Goal: Information Seeking & Learning: Find specific page/section

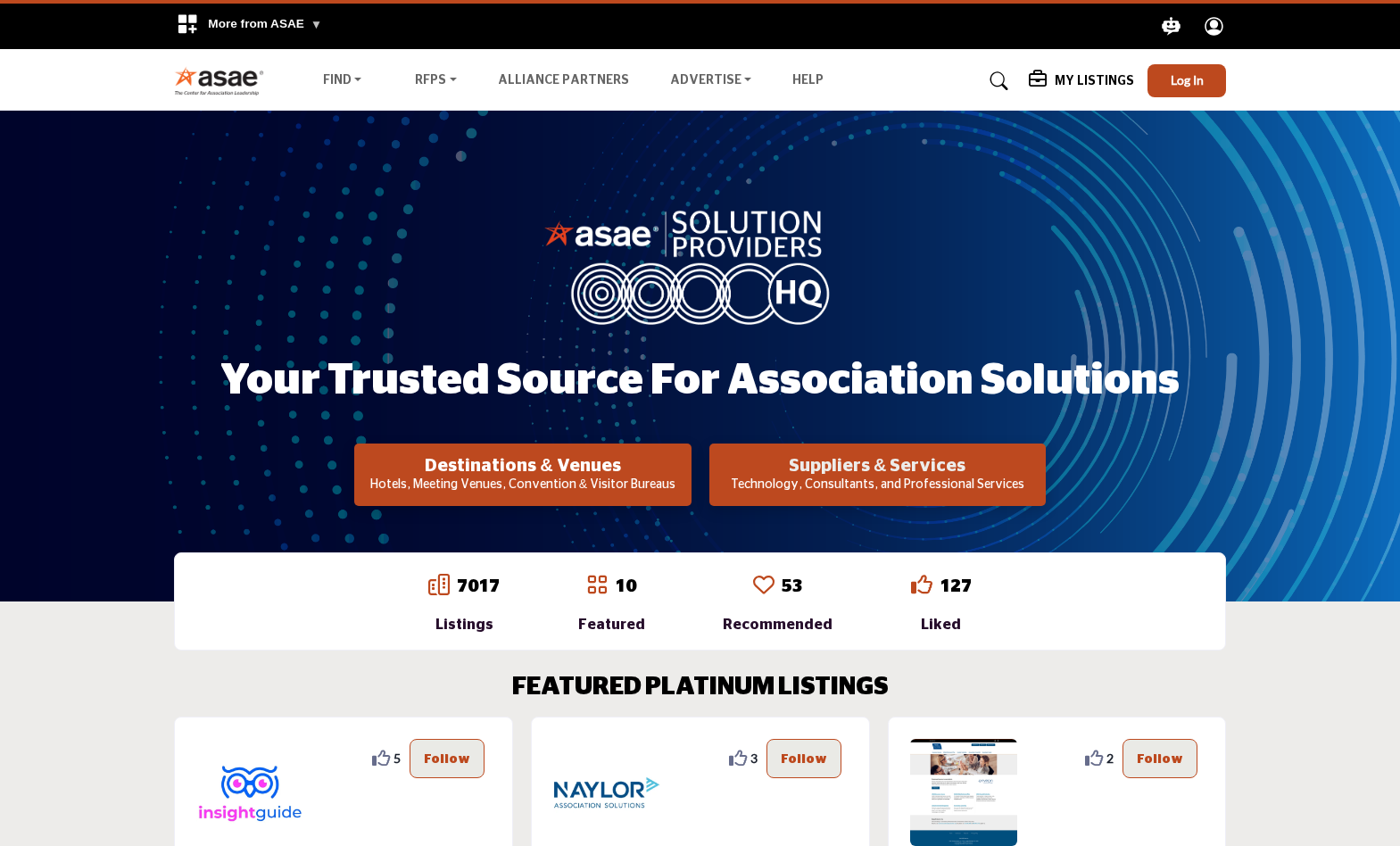
click at [890, 473] on h2 "Suppliers & Services" at bounding box center [877, 466] width 326 height 21
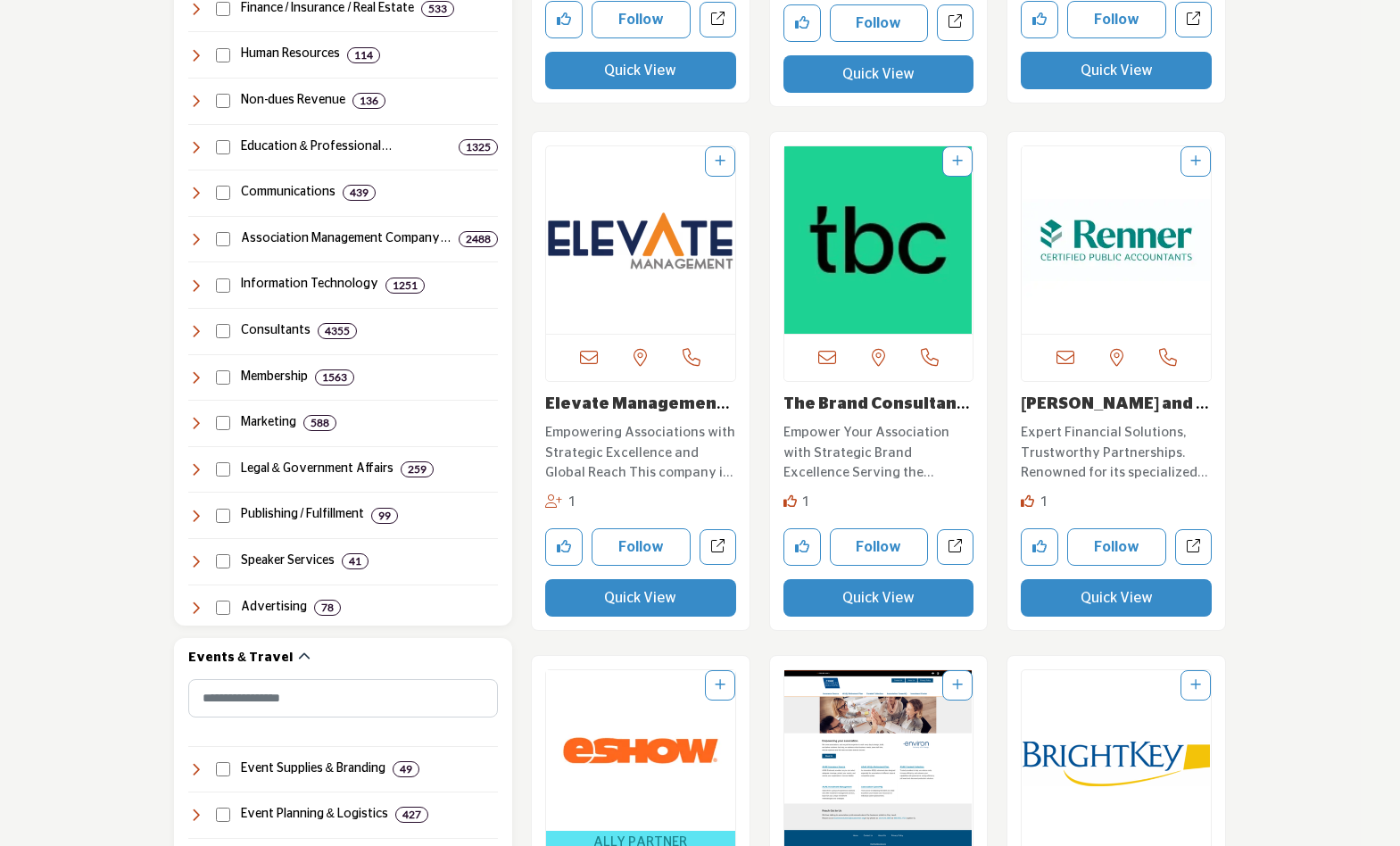
scroll to position [476, 0]
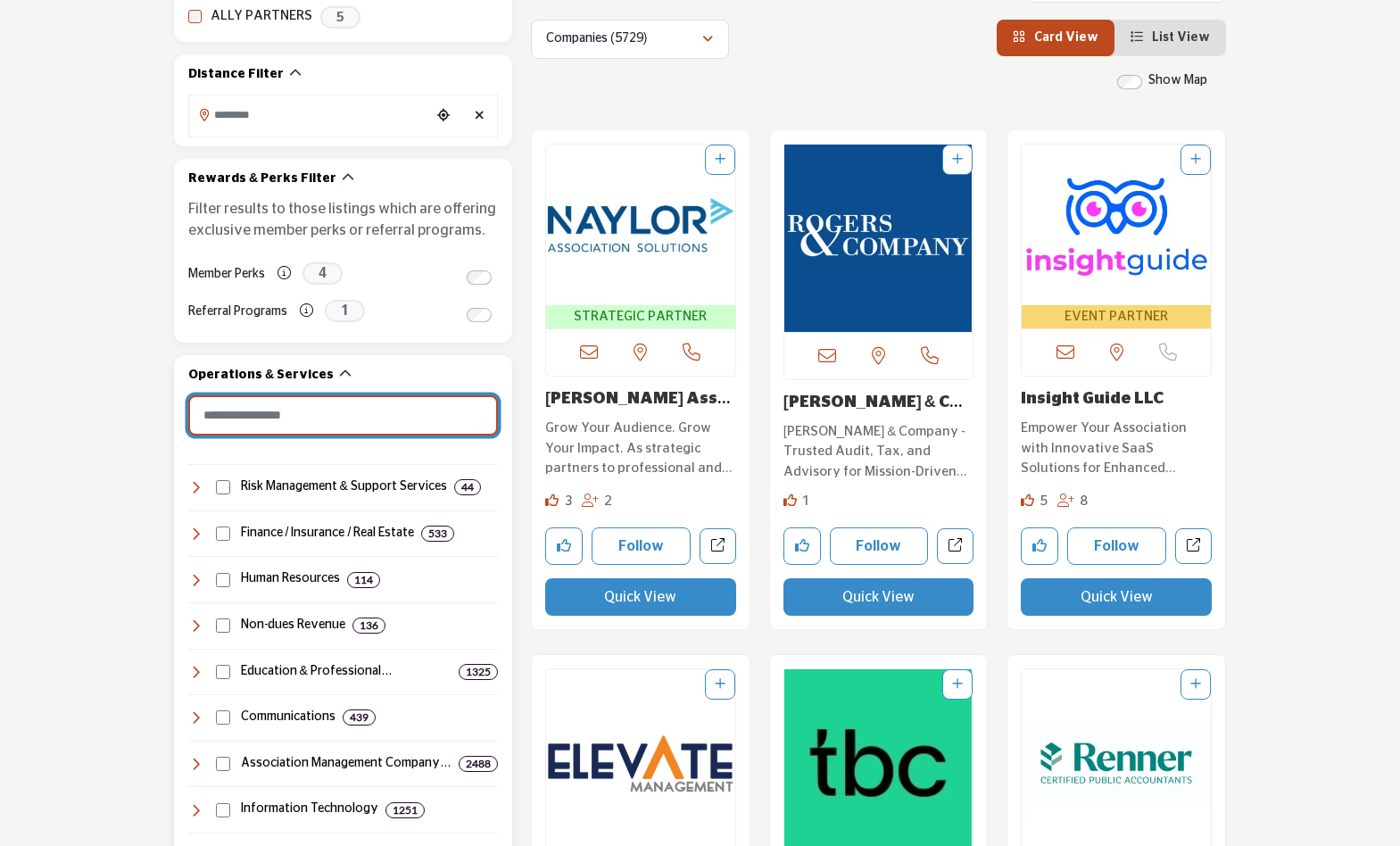
click at [328, 421] on input "Search Category" at bounding box center [342, 416] width 310 height 41
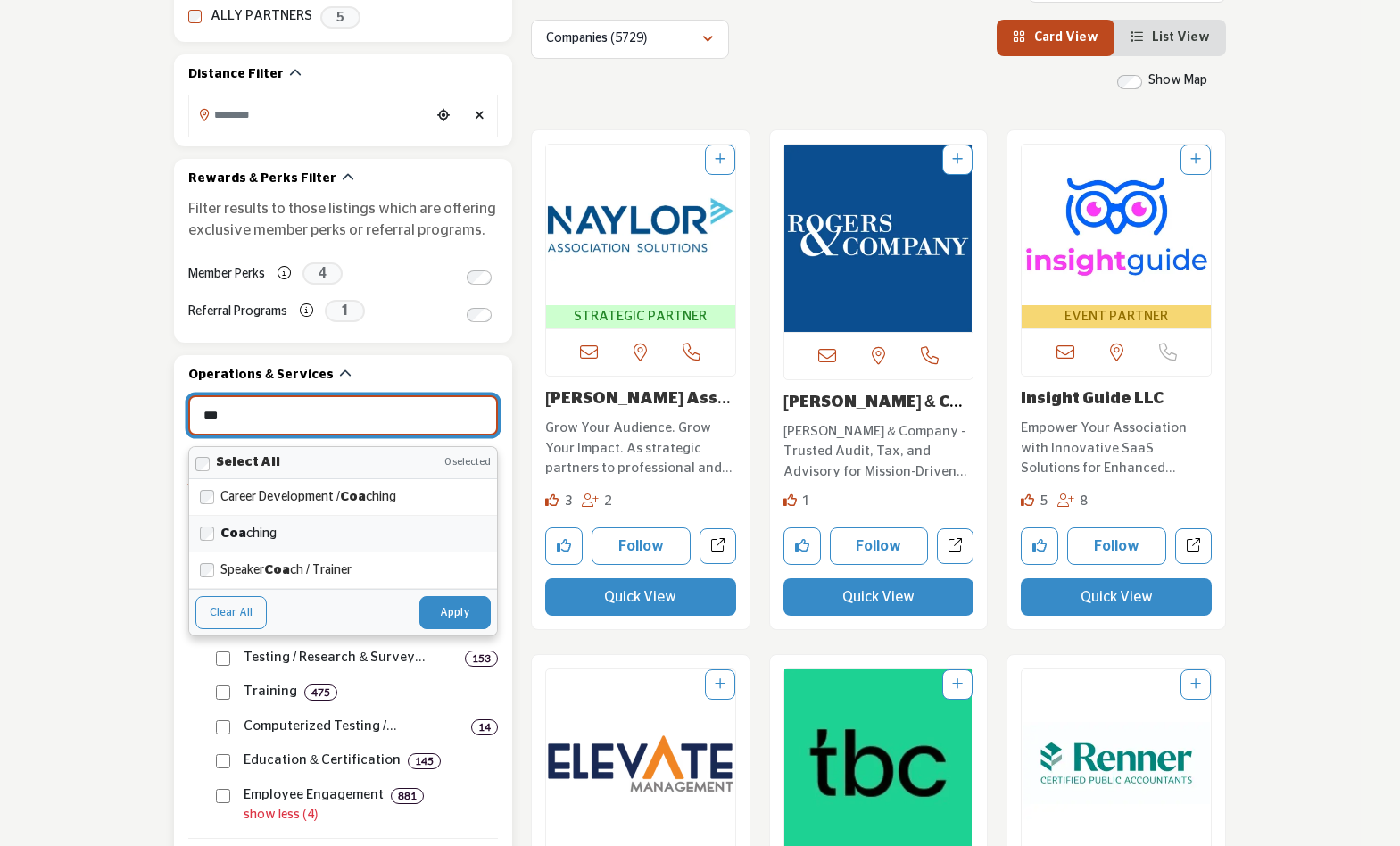
click at [251, 545] on label "Coa ching" at bounding box center [354, 533] width 266 height 21
click at [448, 623] on button "Apply" at bounding box center [455, 612] width 71 height 32
type input "***"
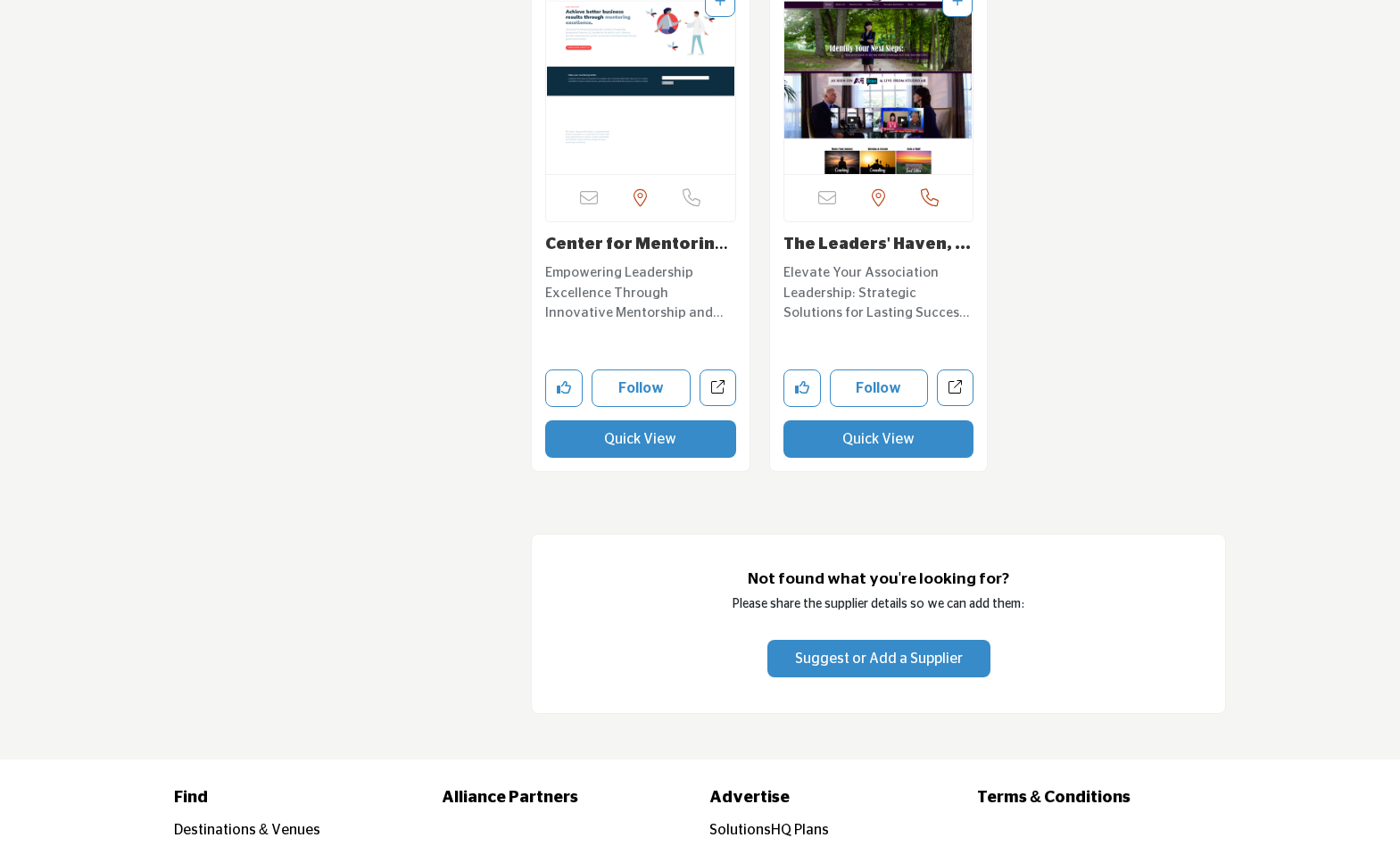
scroll to position [9679, 0]
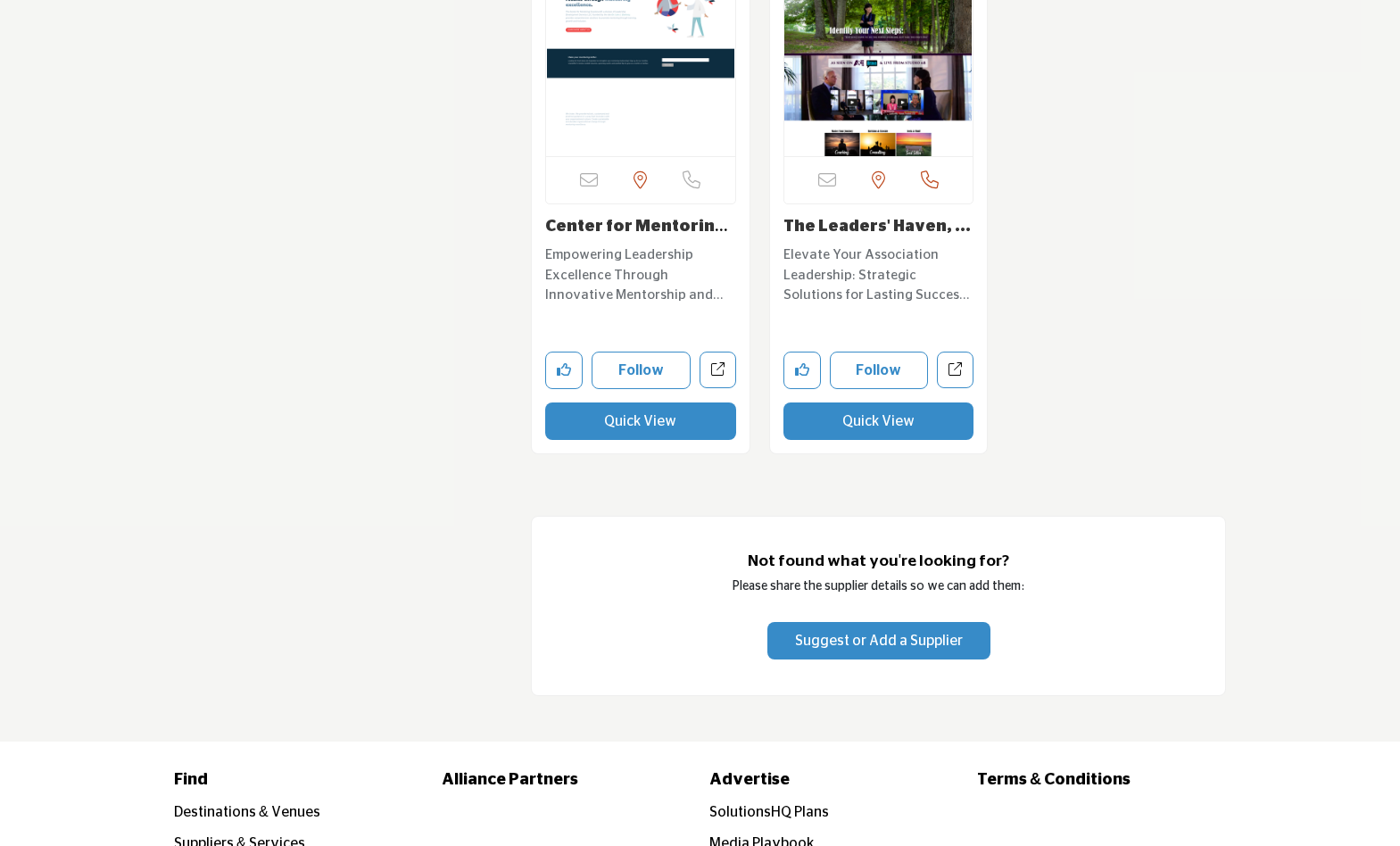
click at [941, 639] on span "Suggest or Add a Supplier" at bounding box center [879, 641] width 168 height 14
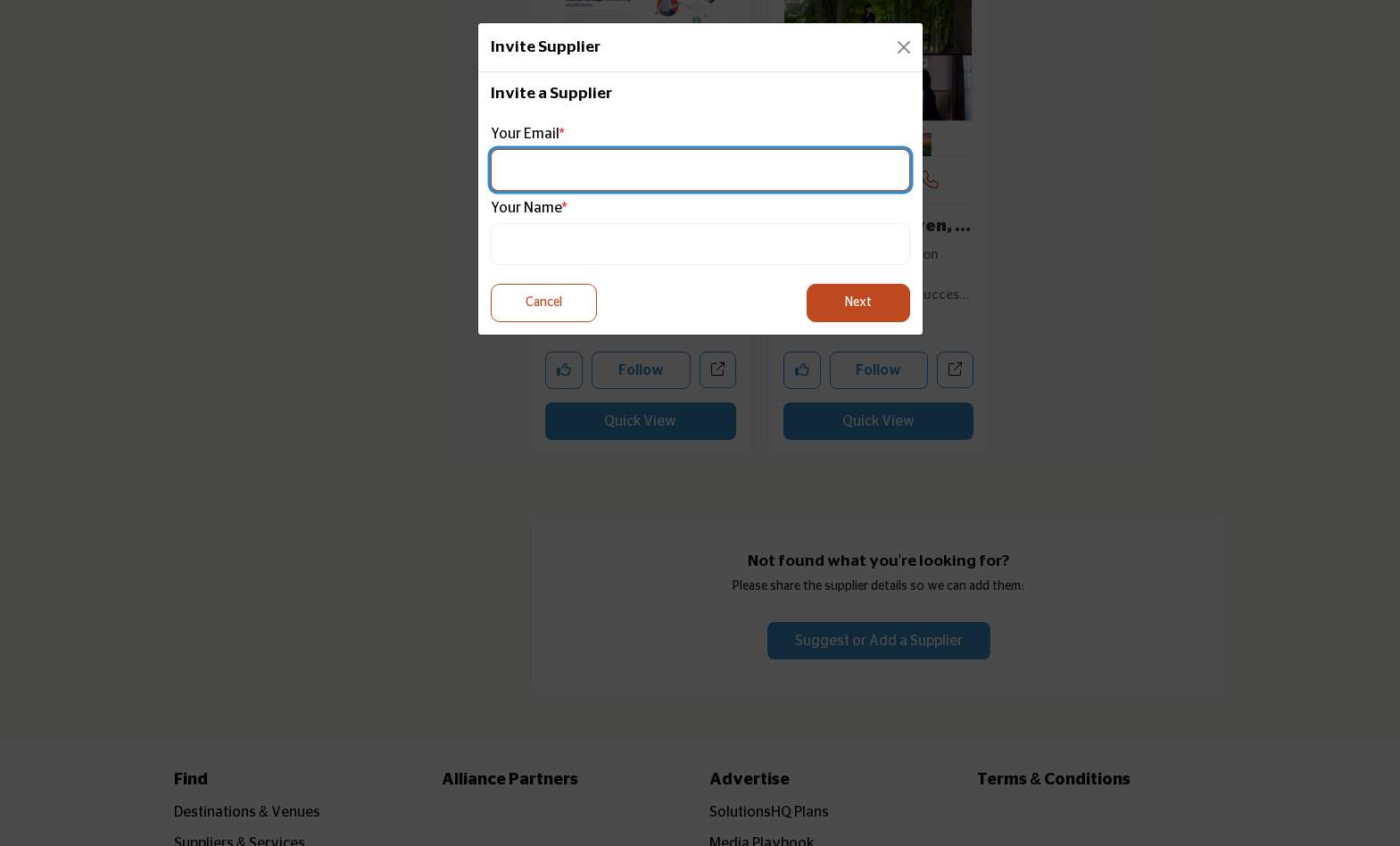
click at [715, 159] on input "email" at bounding box center [700, 170] width 419 height 41
type input "**********"
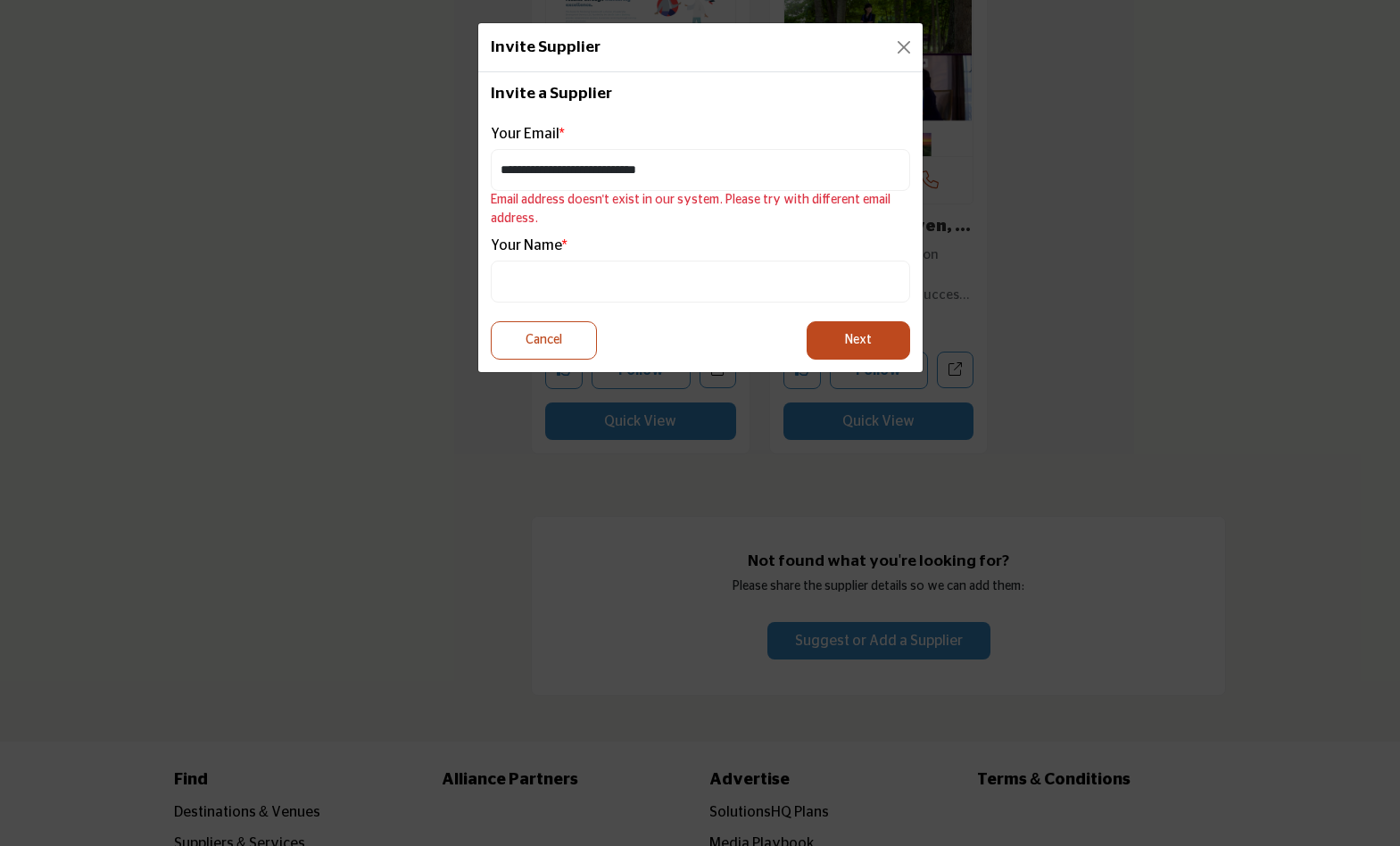
click at [902, 34] on div "Invite Supplier" at bounding box center [700, 47] width 444 height 49
click at [902, 49] on button "Close" at bounding box center [904, 47] width 25 height 25
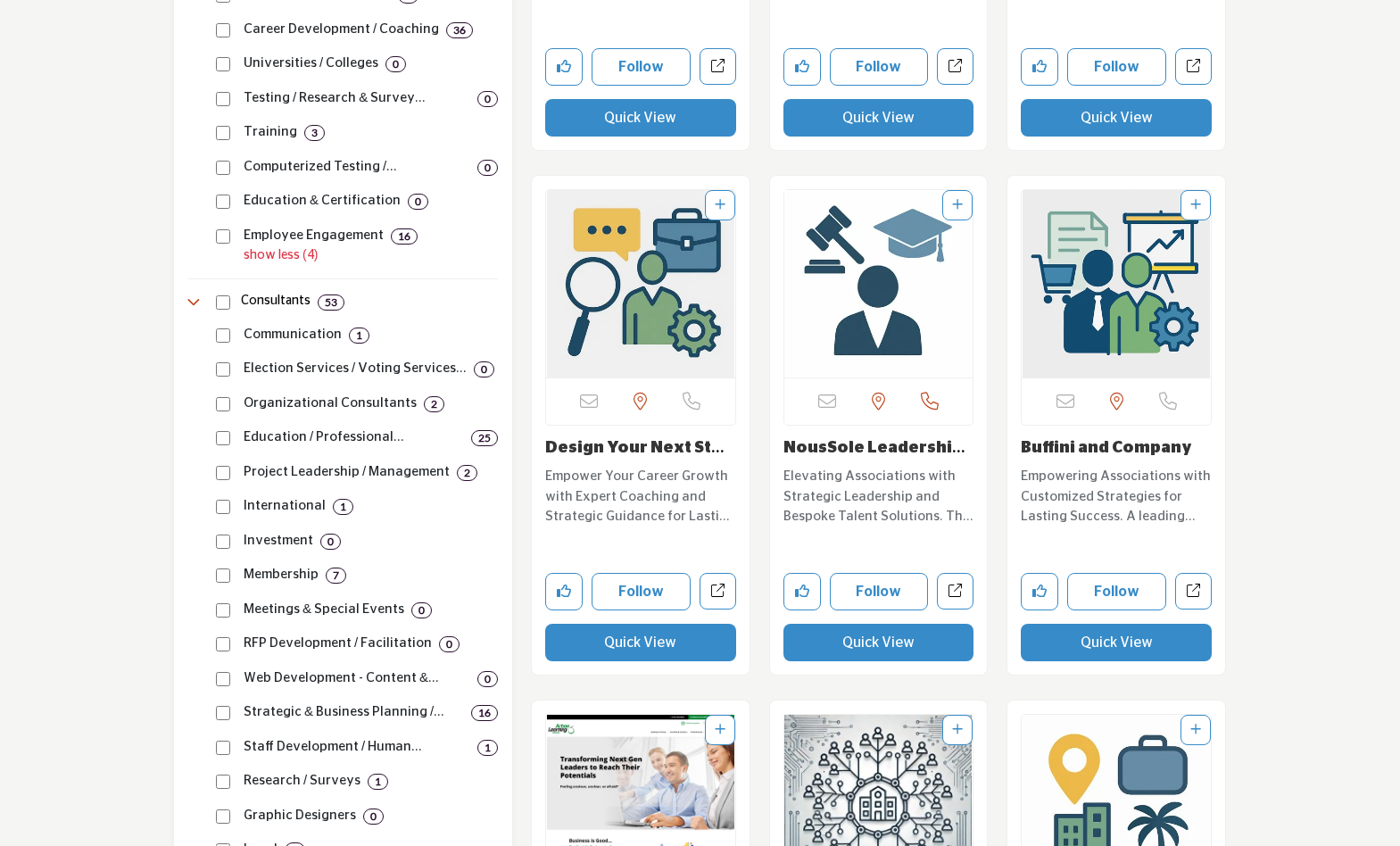
scroll to position [1038, 0]
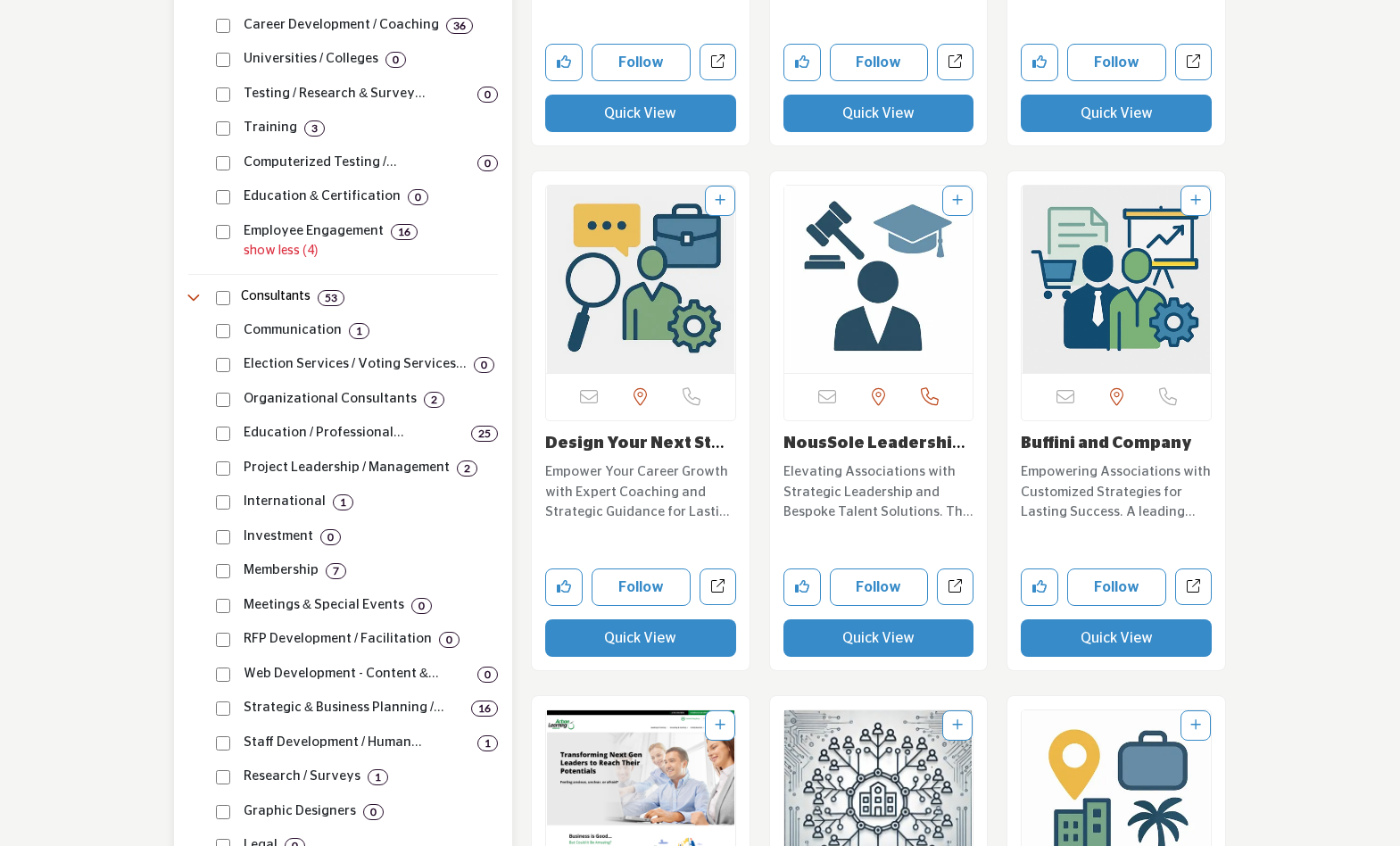
click at [336, 401] on p "Organizational Consultants" at bounding box center [331, 398] width 174 height 20
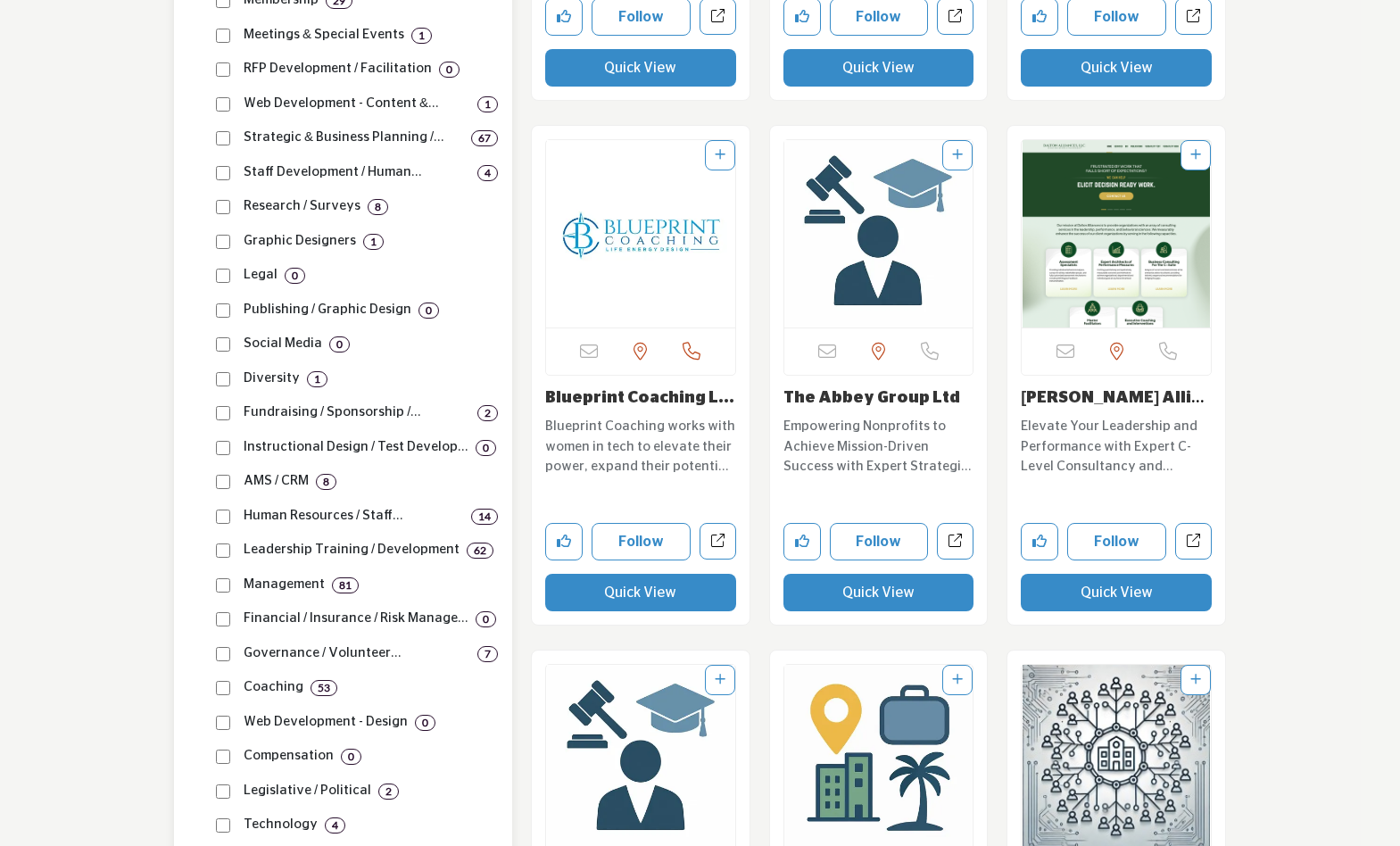
scroll to position [1613, 0]
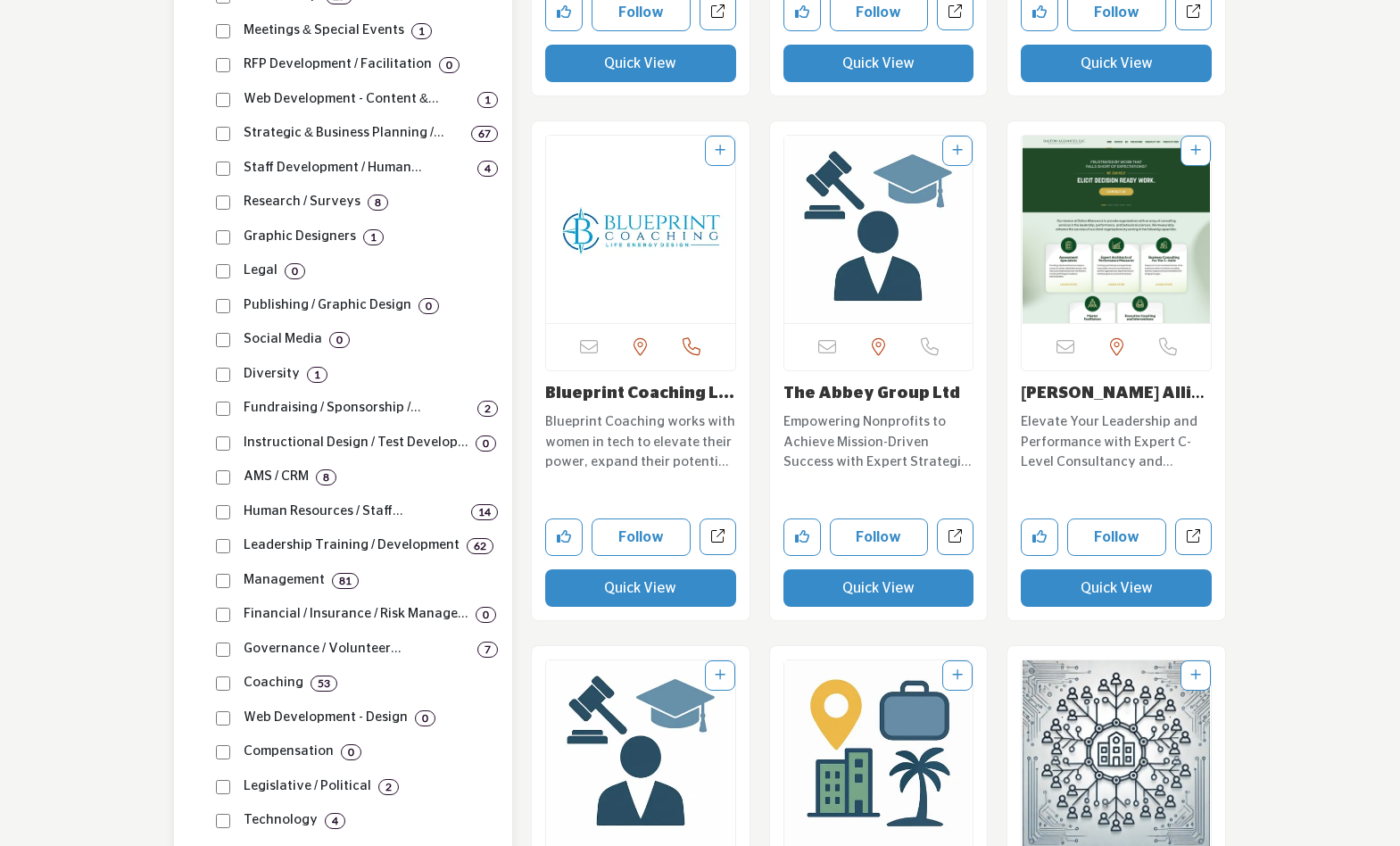
click at [427, 545] on p "Leadership Training / Development" at bounding box center [352, 545] width 216 height 20
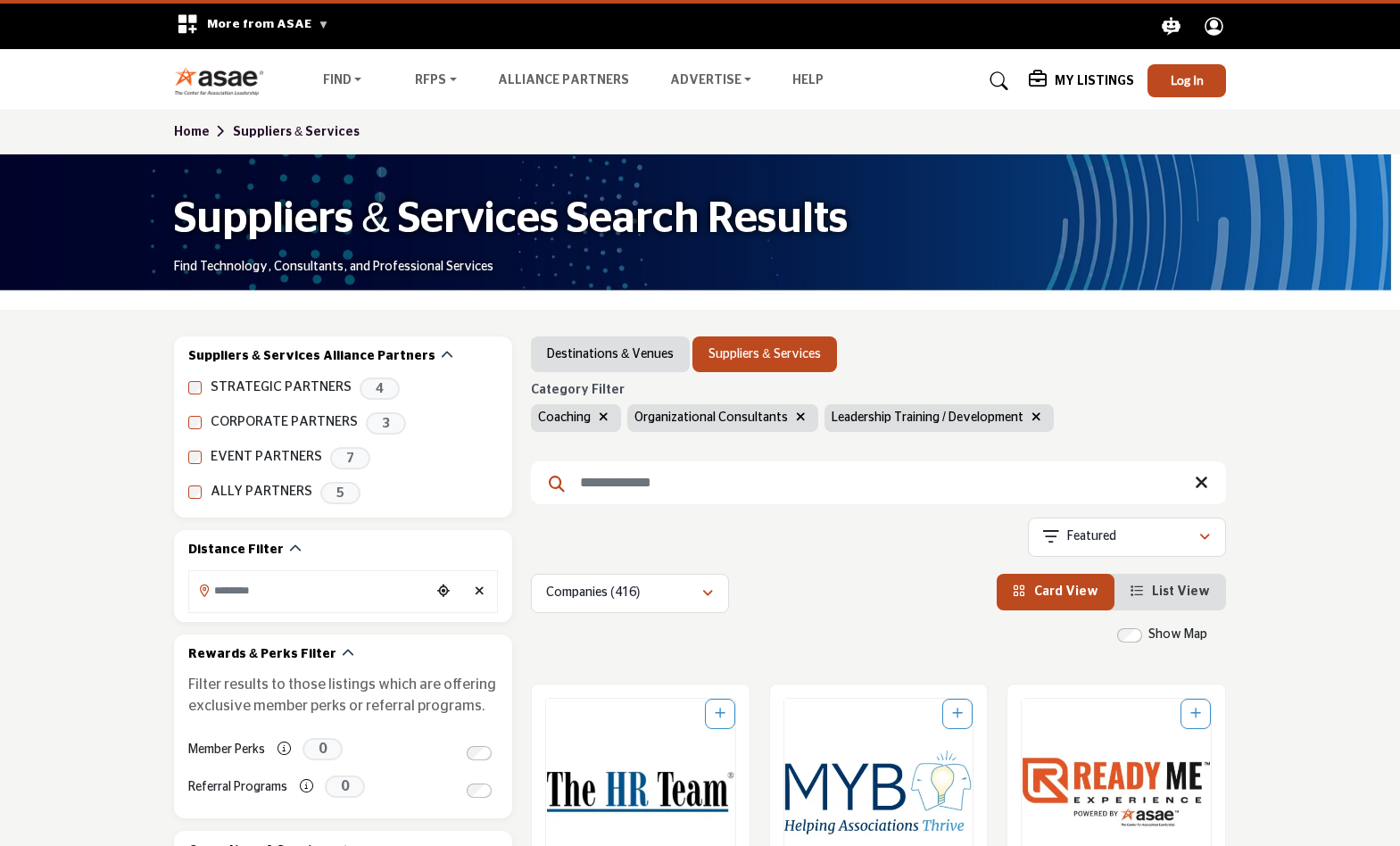
click at [921, 485] on input "Search Keyword" at bounding box center [878, 482] width 695 height 42
type input "**********"
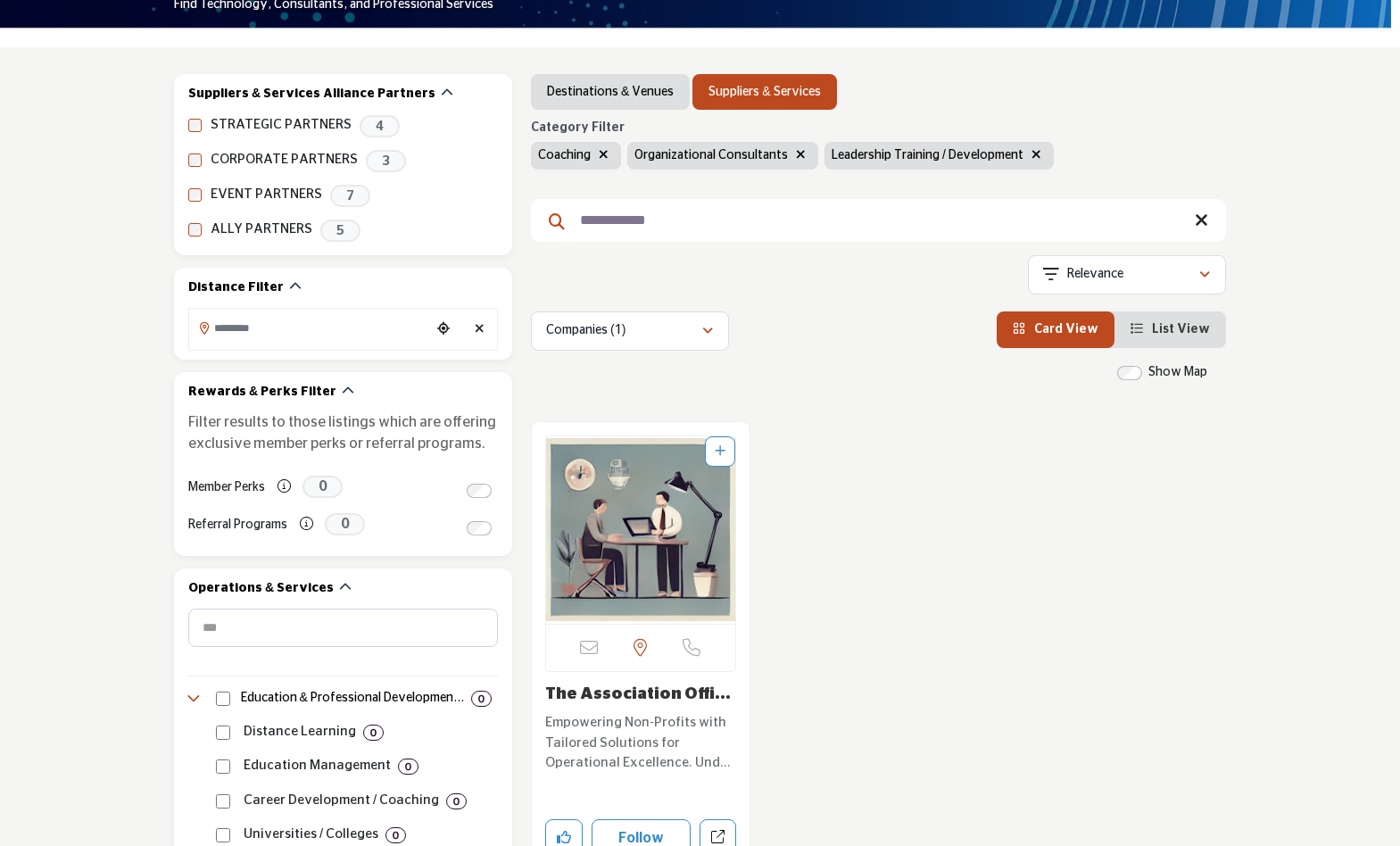
scroll to position [262, 0]
click at [660, 563] on img "Open Listing in new tab" at bounding box center [640, 531] width 189 height 187
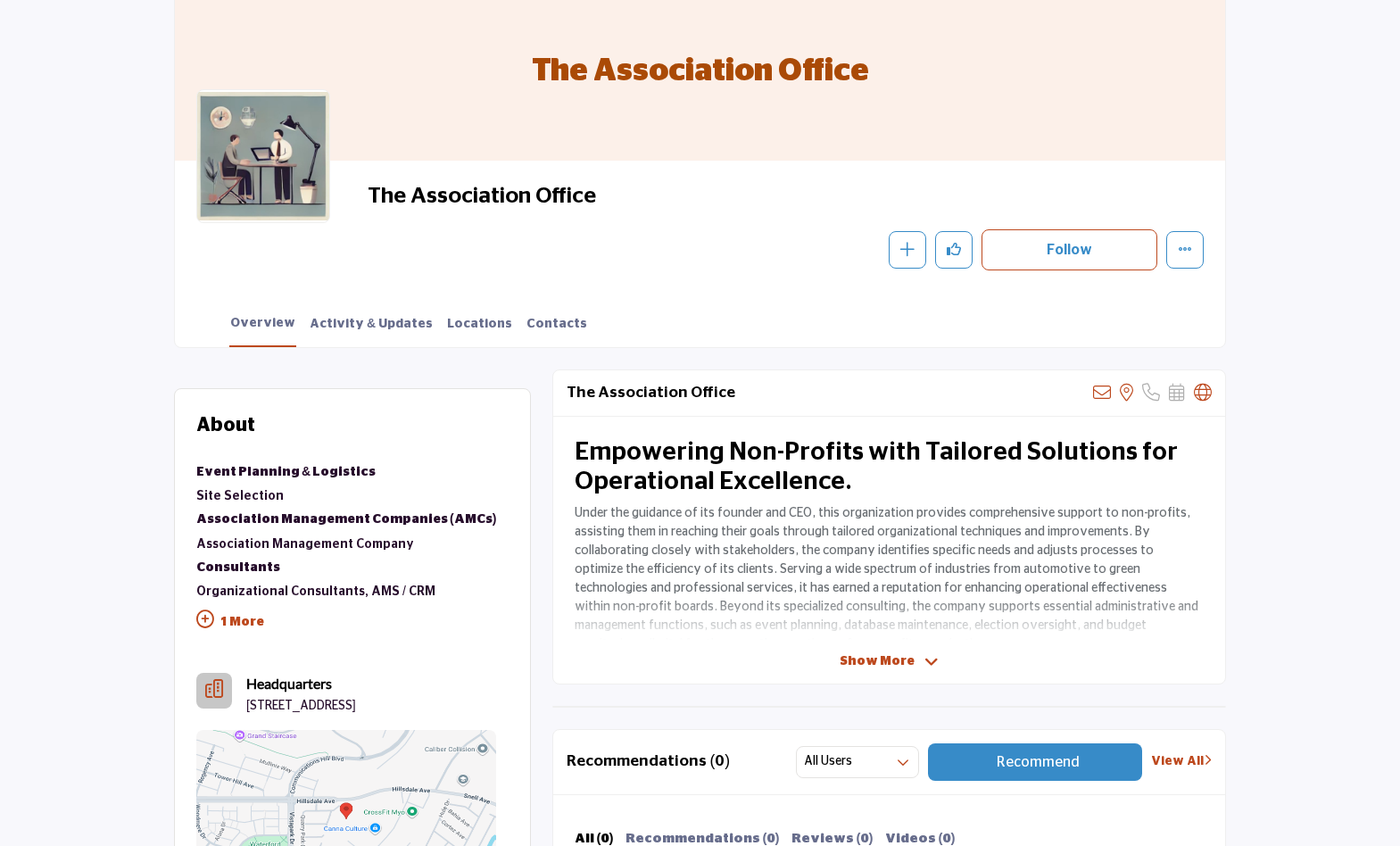
scroll to position [183, 0]
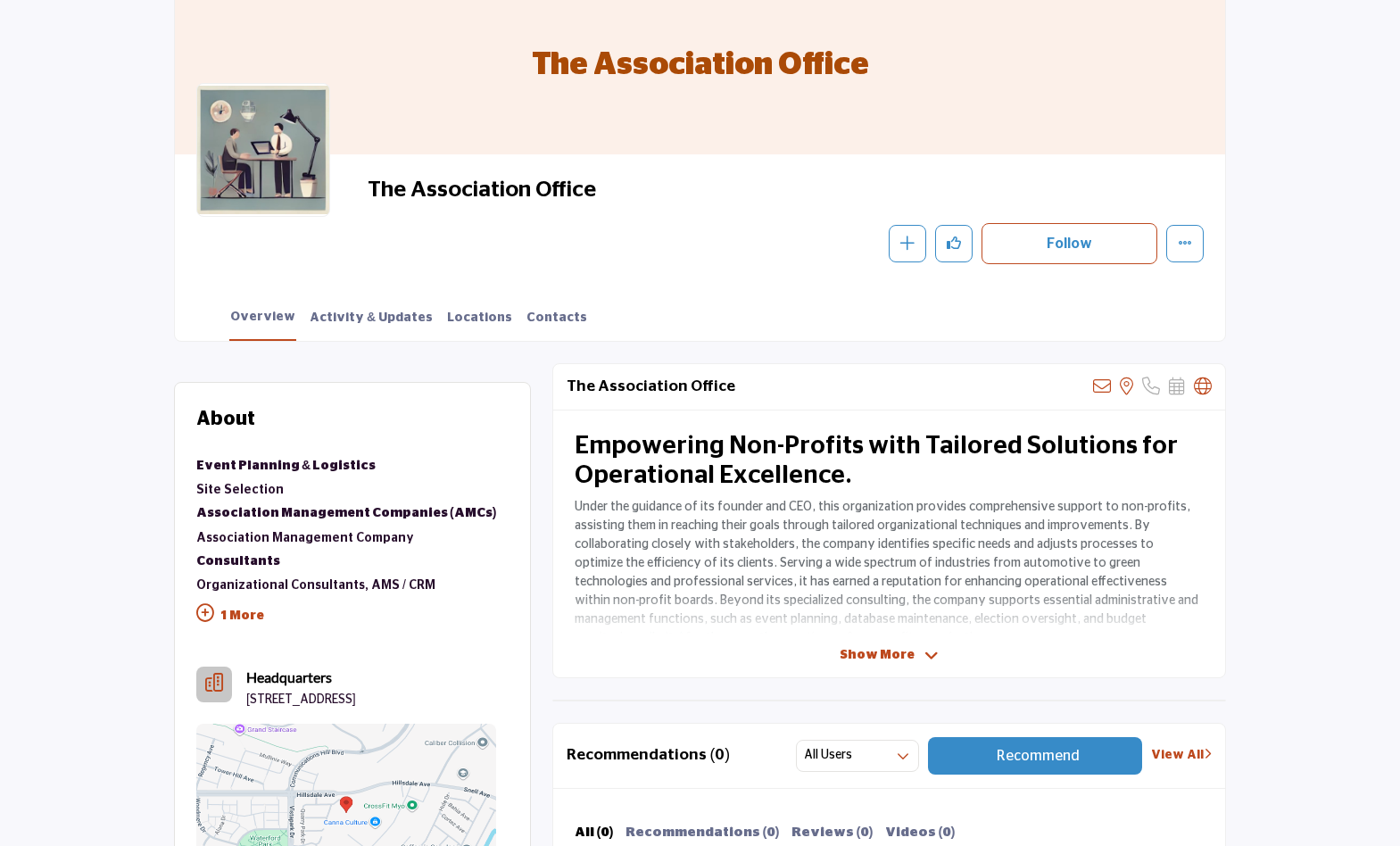
click at [898, 653] on span "Show More" at bounding box center [877, 655] width 75 height 18
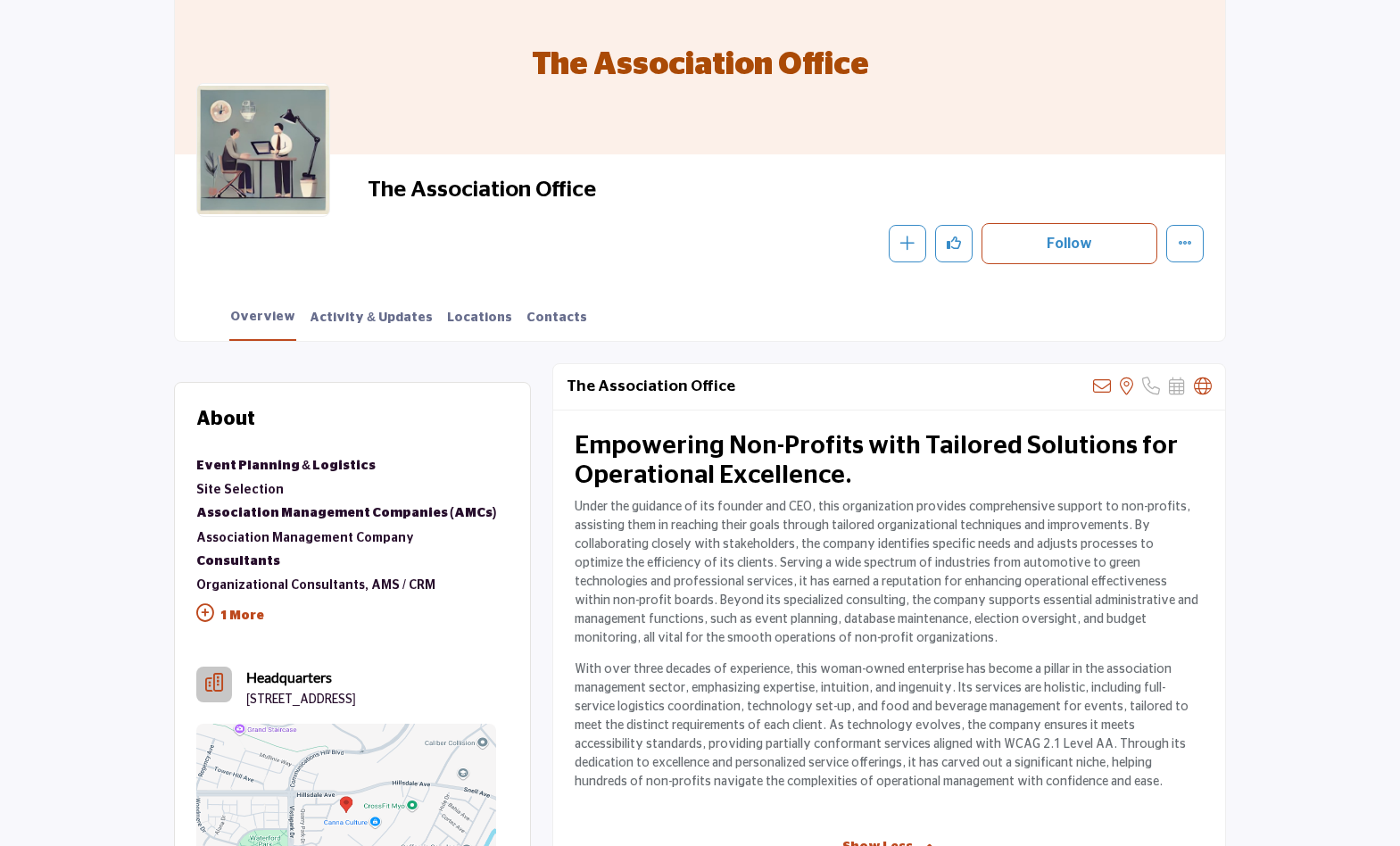
click at [896, 656] on div "Empowering Non-Profits with Tailored Solutions for Operational Excellence. Unde…" at bounding box center [889, 618] width 672 height 415
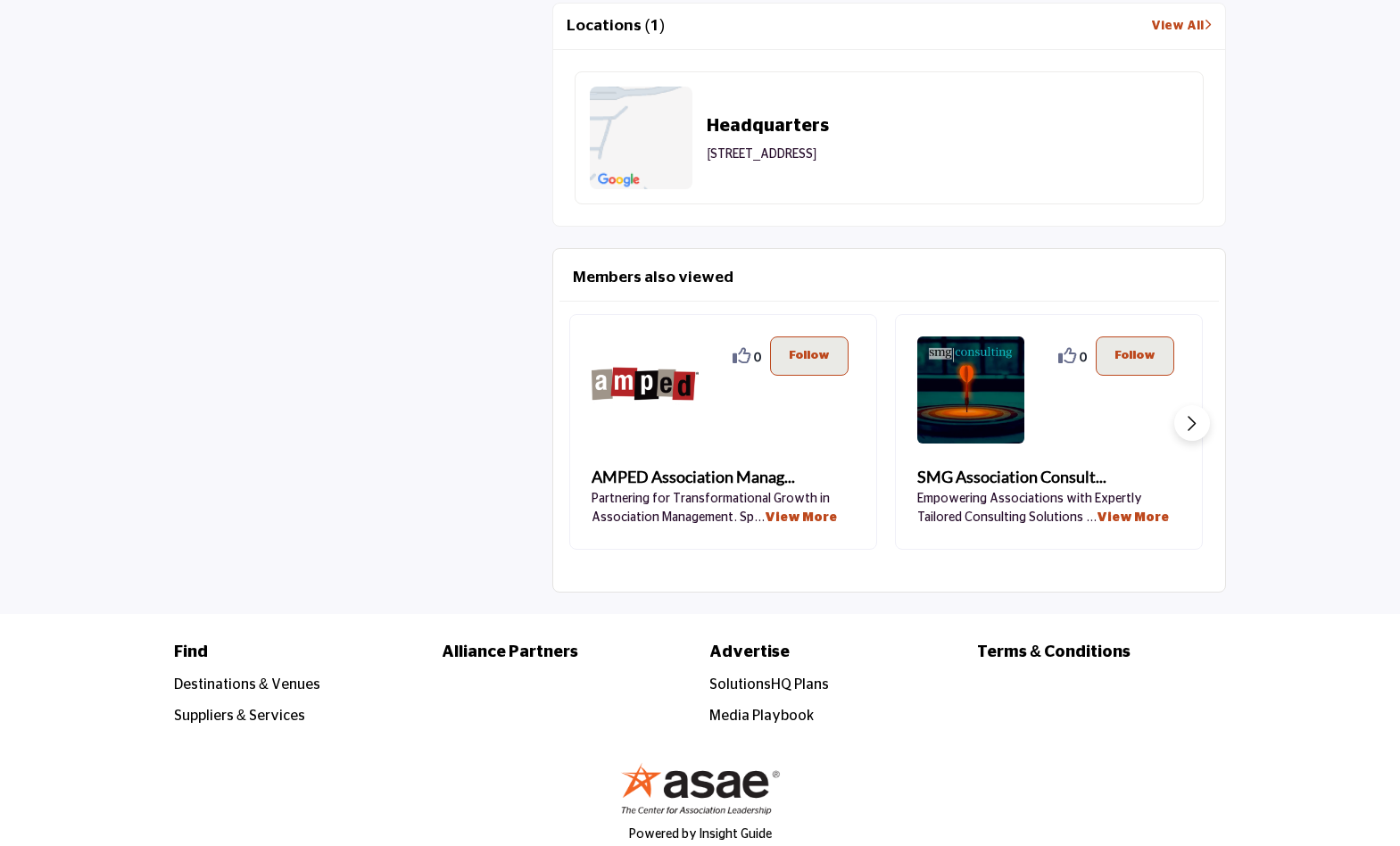
scroll to position [0, 0]
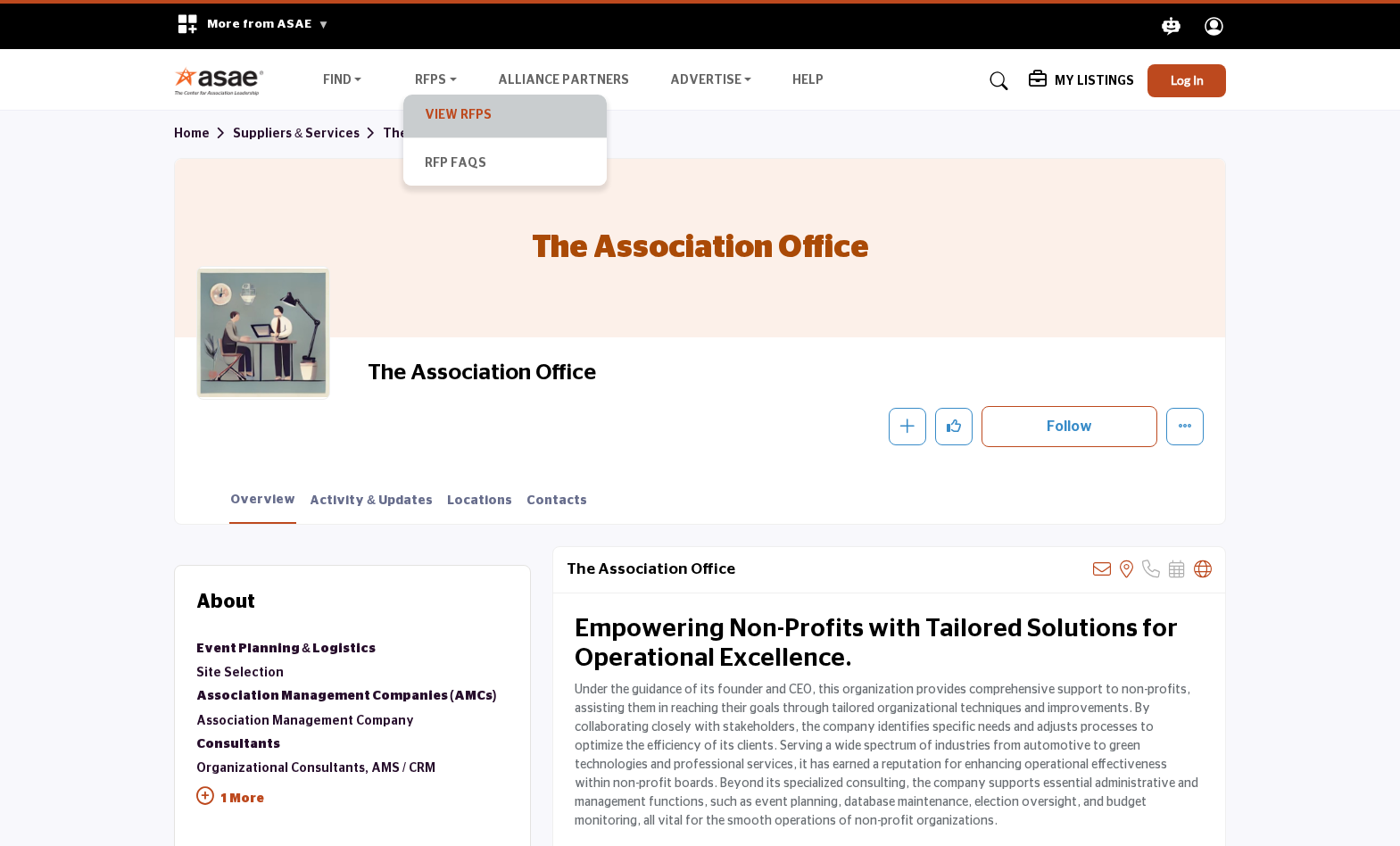
click at [446, 117] on link "View RFPs" at bounding box center [505, 116] width 185 height 25
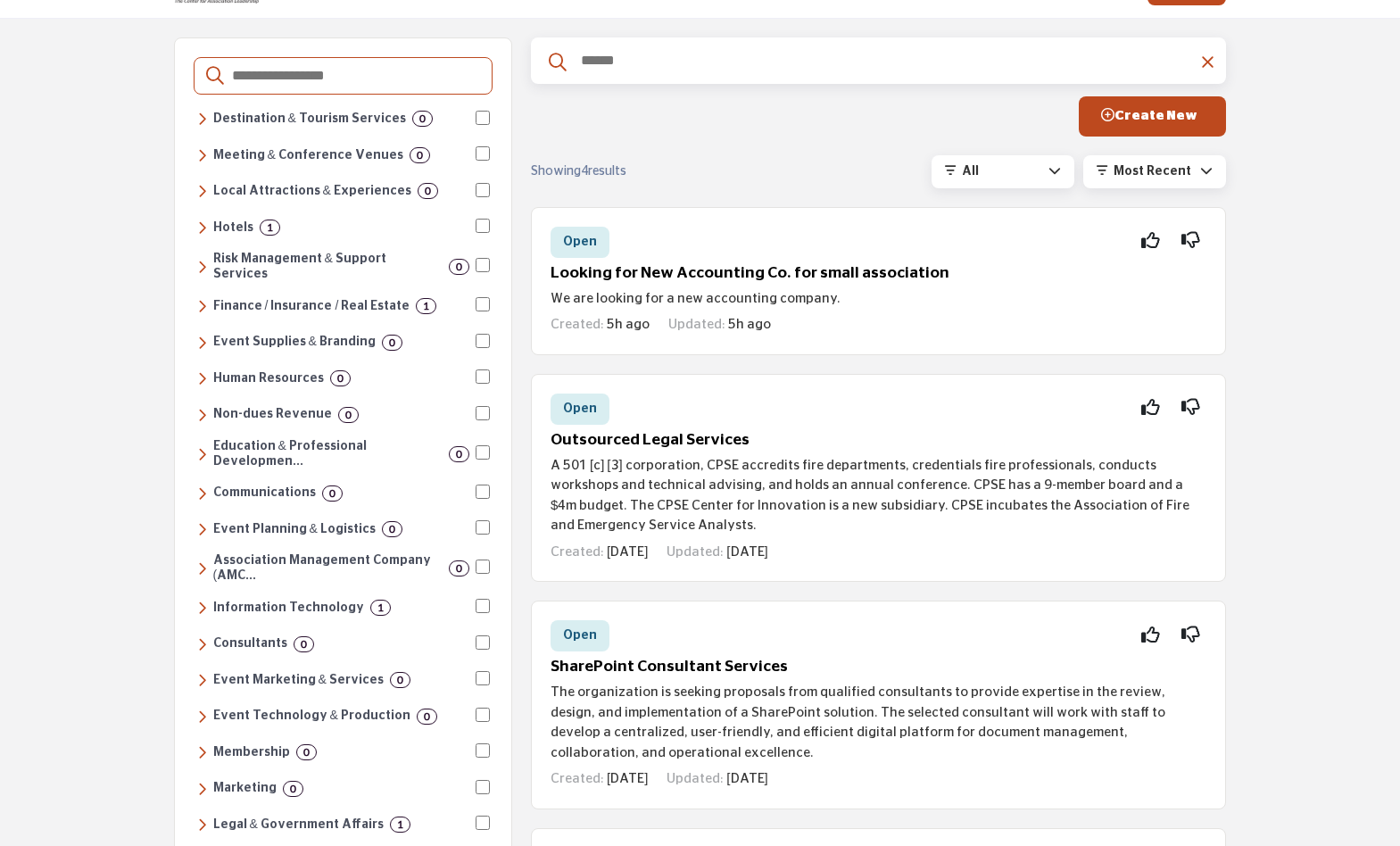
scroll to position [91, 0]
click at [201, 227] on icon at bounding box center [202, 229] width 10 height 16
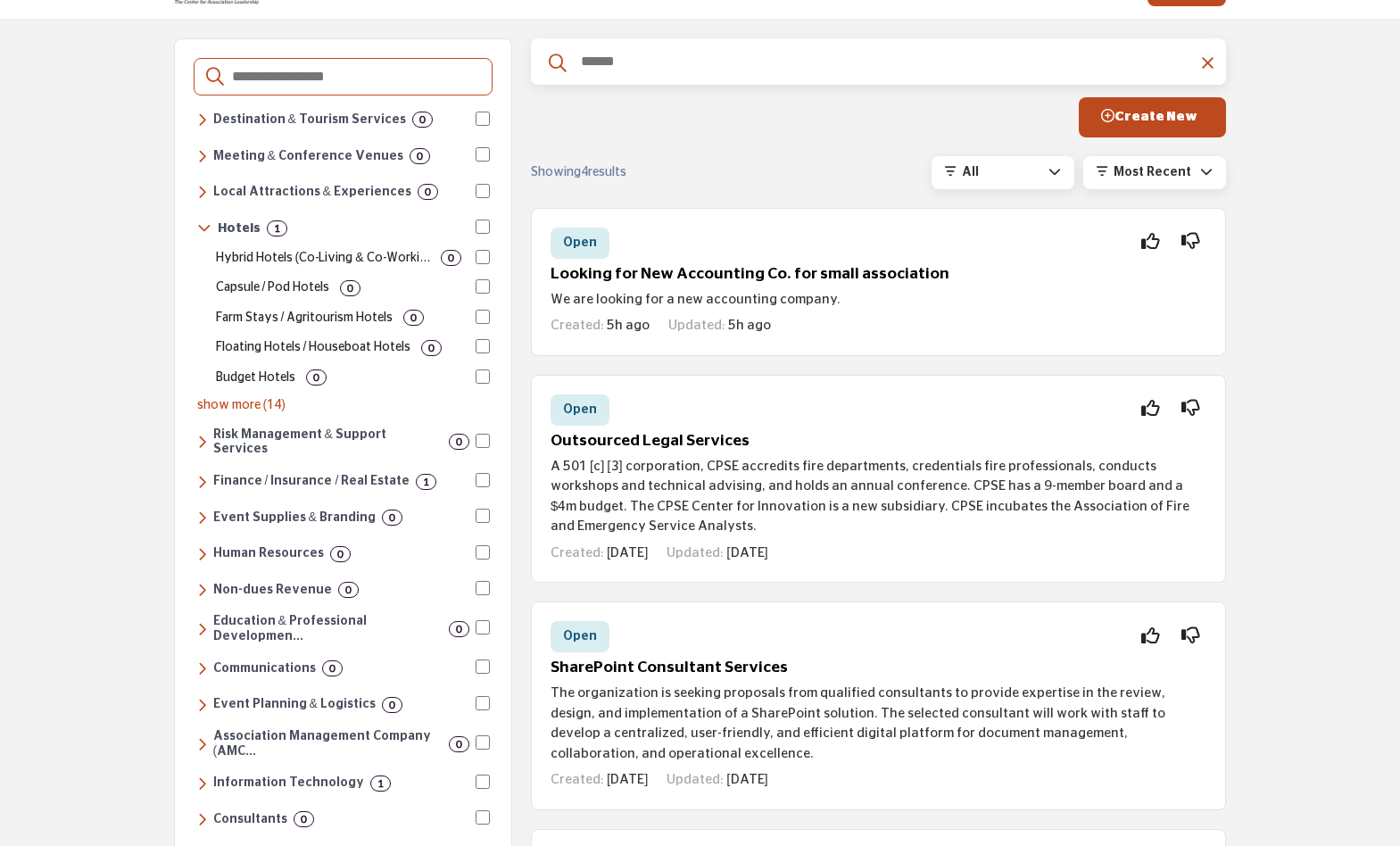
click at [206, 474] on icon at bounding box center [202, 481] width 10 height 16
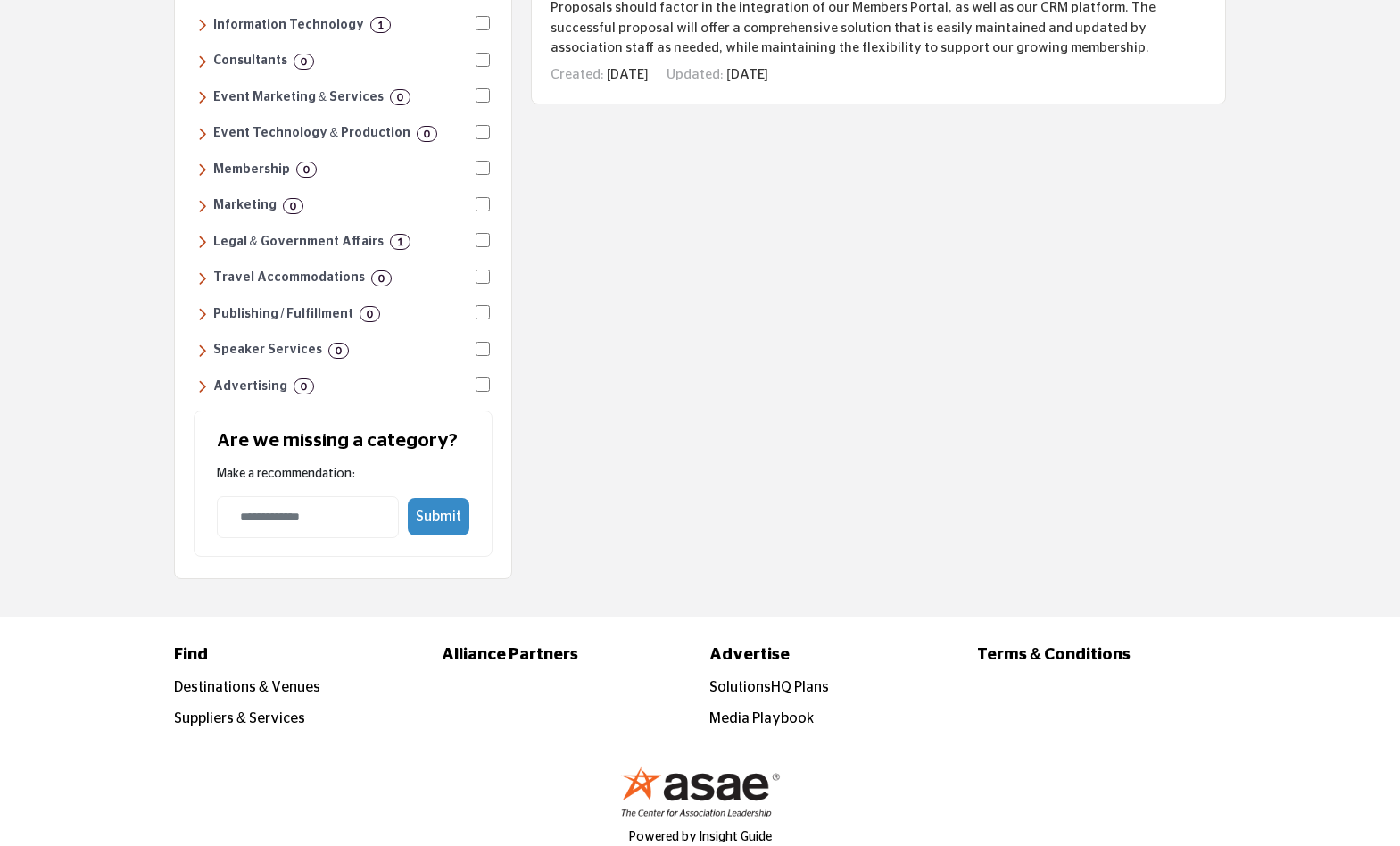
scroll to position [0, 0]
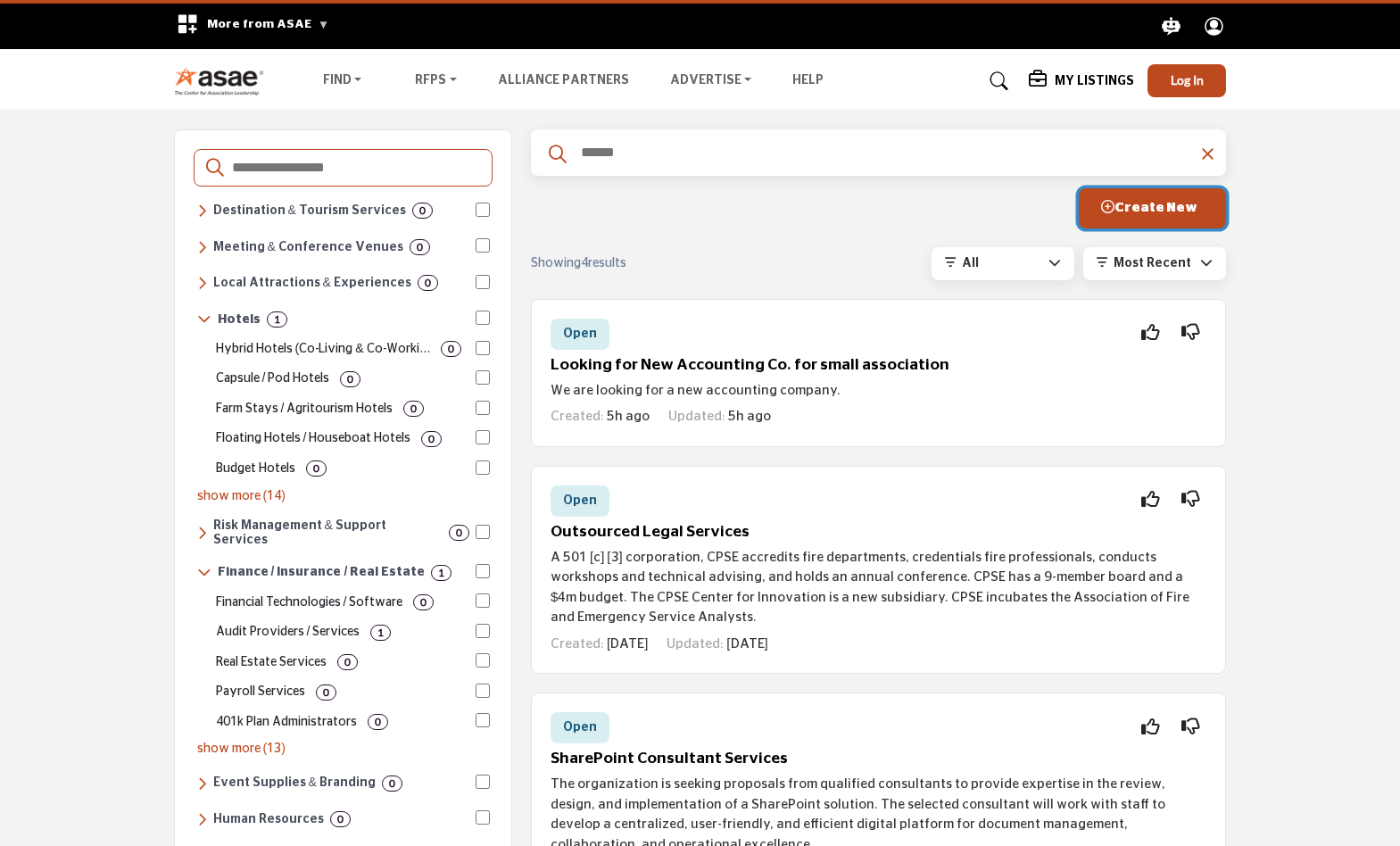
click at [1142, 196] on button "Create New" at bounding box center [1152, 208] width 148 height 41
